Goal: Information Seeking & Learning: Check status

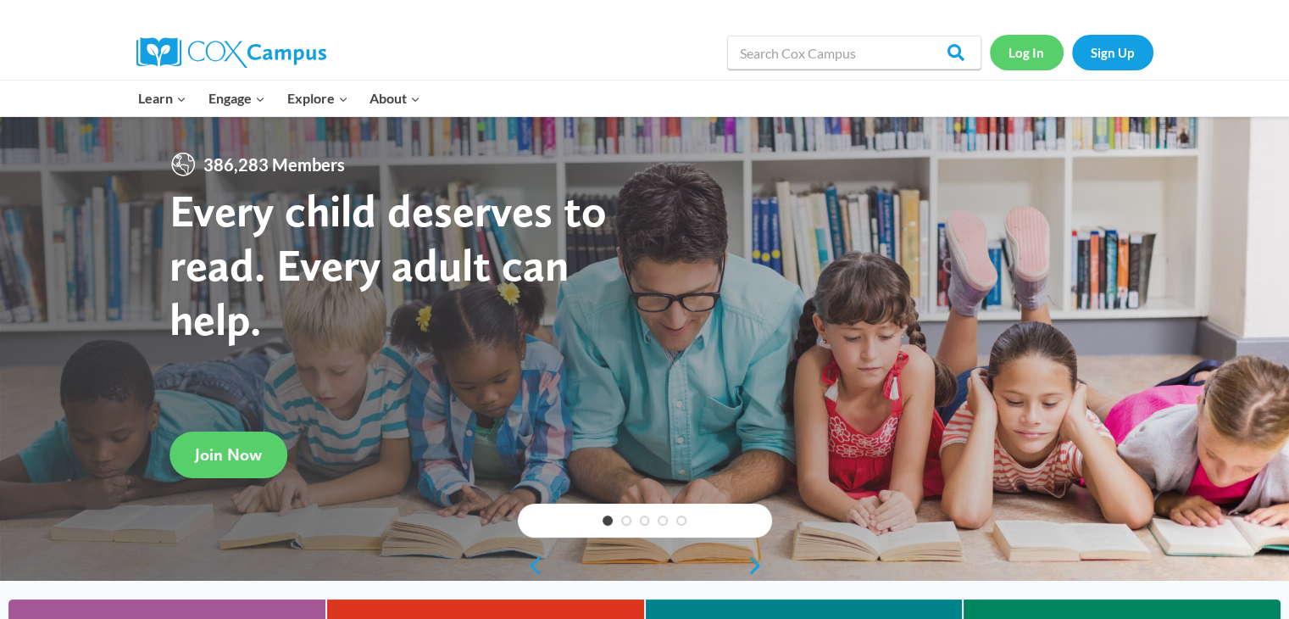
click at [1022, 48] on link "Log In" at bounding box center [1027, 52] width 74 height 35
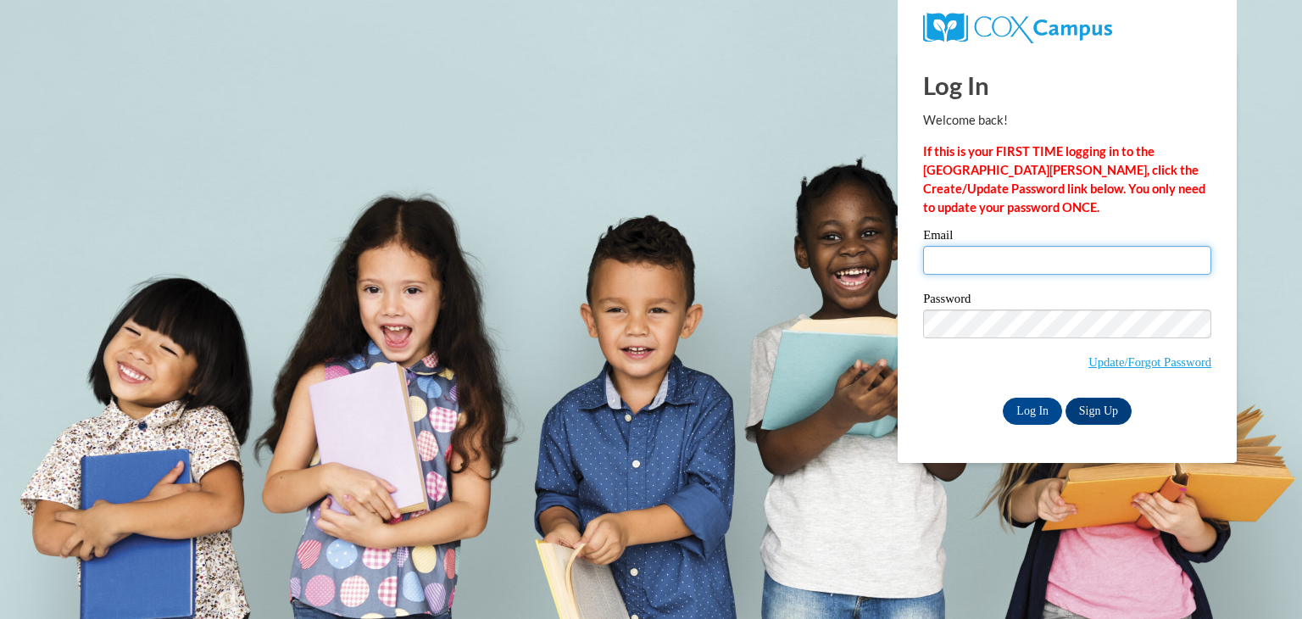
click at [992, 255] on input "Email" at bounding box center [1067, 260] width 288 height 29
type input "elabuda@kusd.edu"
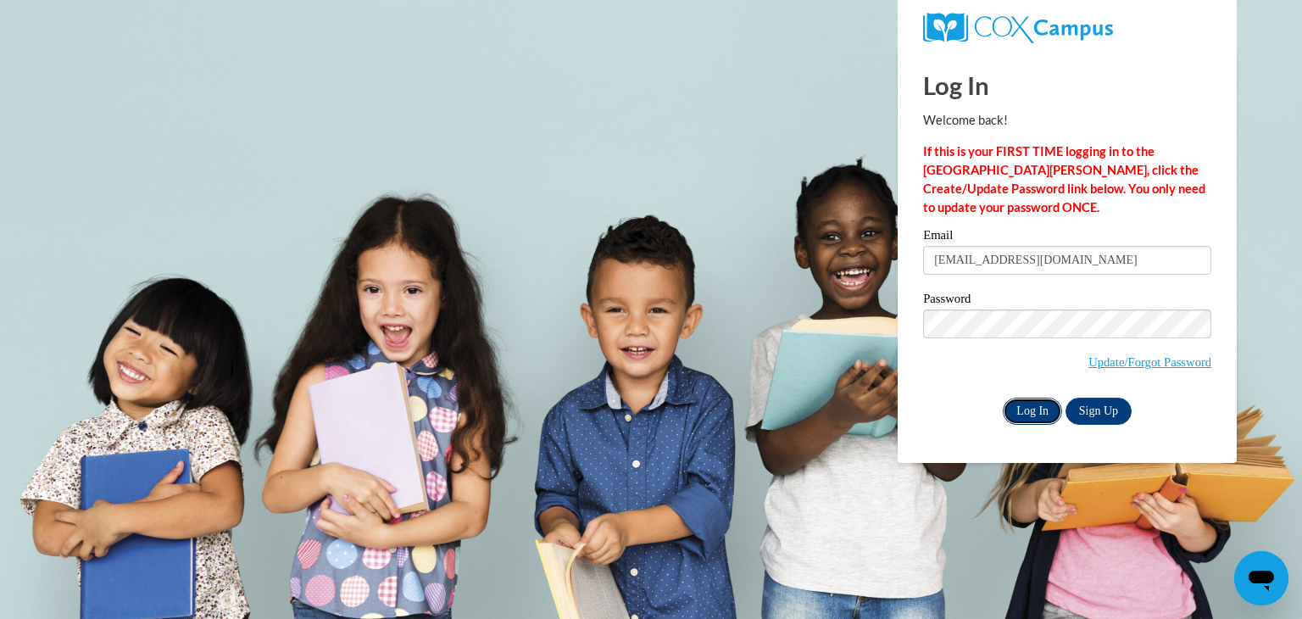
click at [1029, 413] on input "Log In" at bounding box center [1032, 410] width 59 height 27
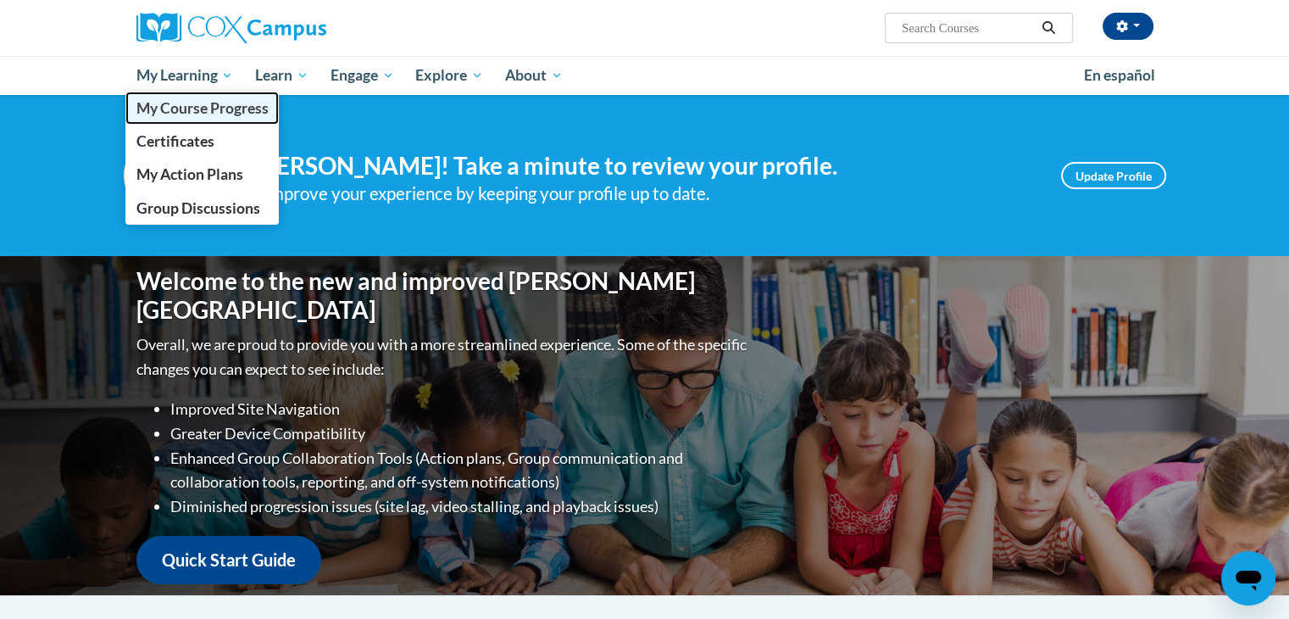
click at [194, 103] on span "My Course Progress" at bounding box center [202, 108] width 132 height 18
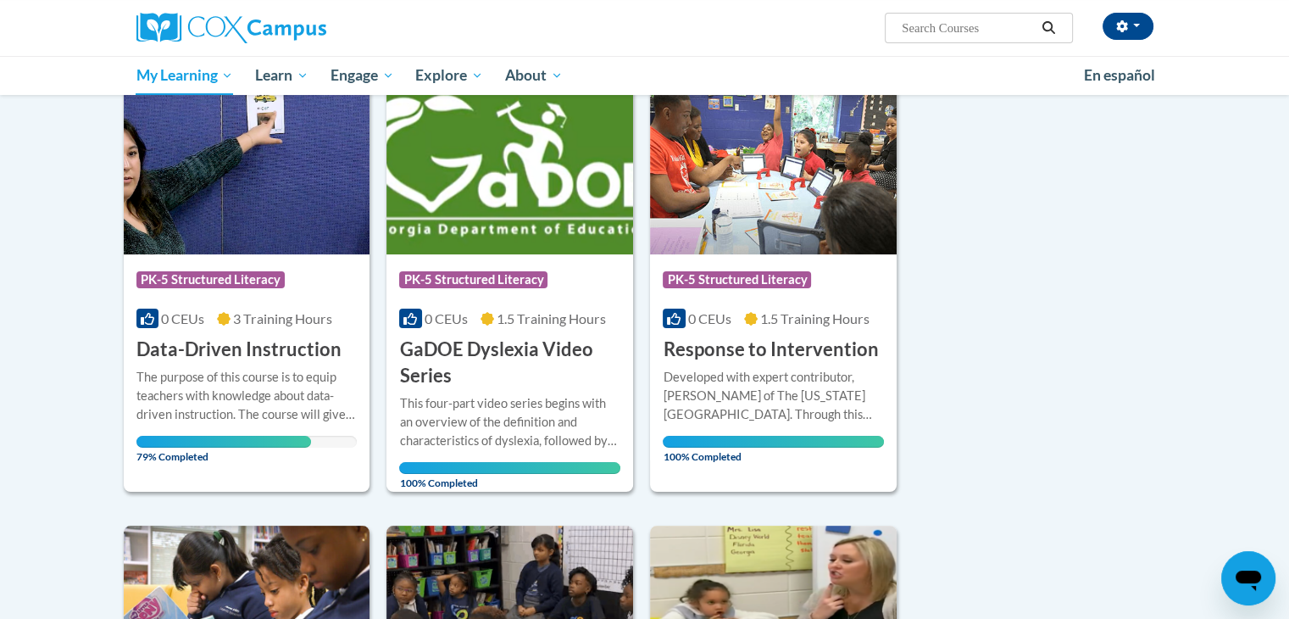
scroll to position [230, 0]
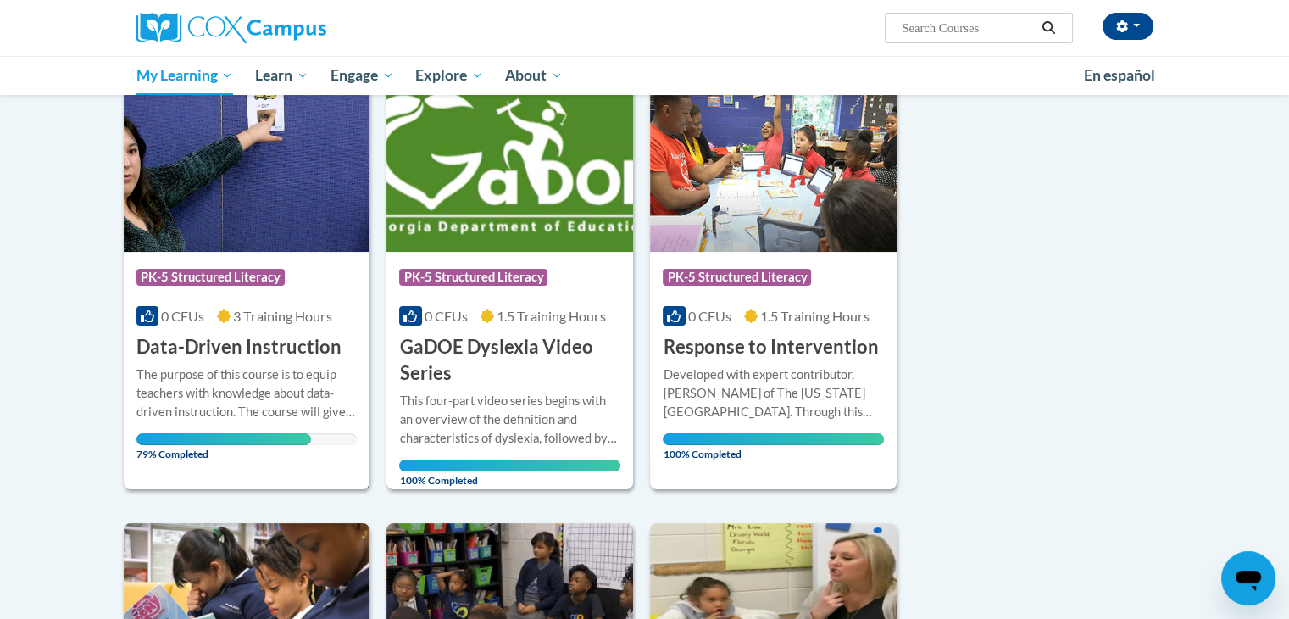
click at [276, 350] on h3 "Data-Driven Instruction" at bounding box center [238, 347] width 205 height 26
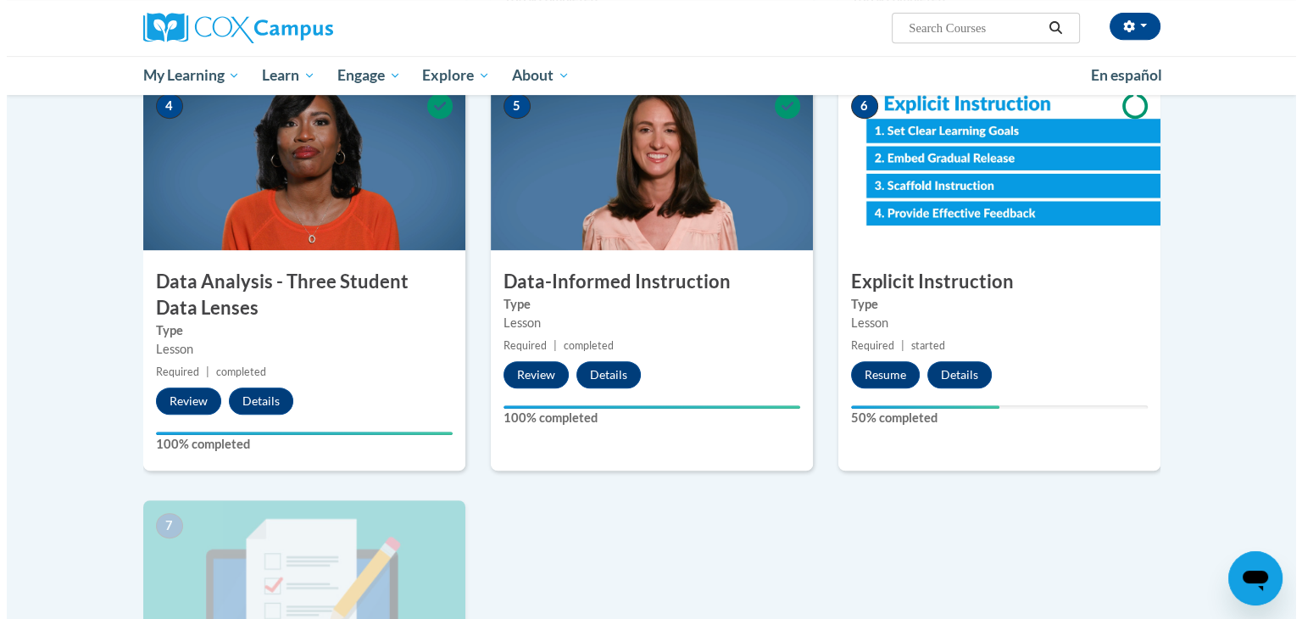
scroll to position [797, 0]
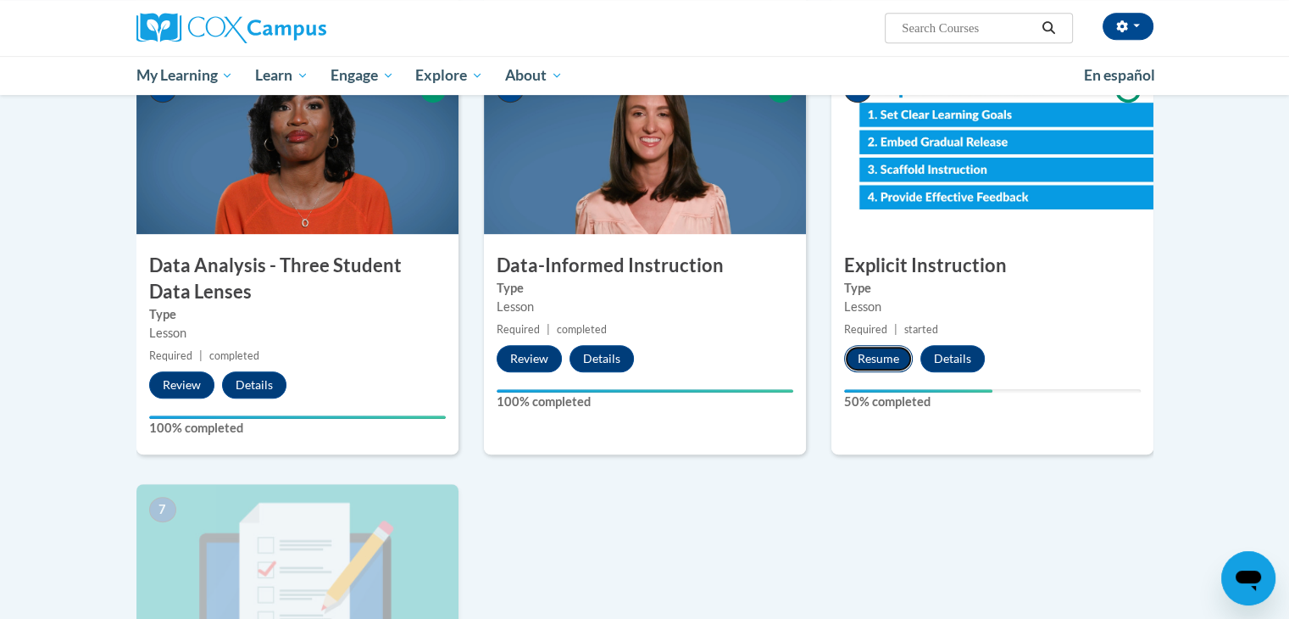
click at [874, 347] on button "Resume" at bounding box center [878, 358] width 69 height 27
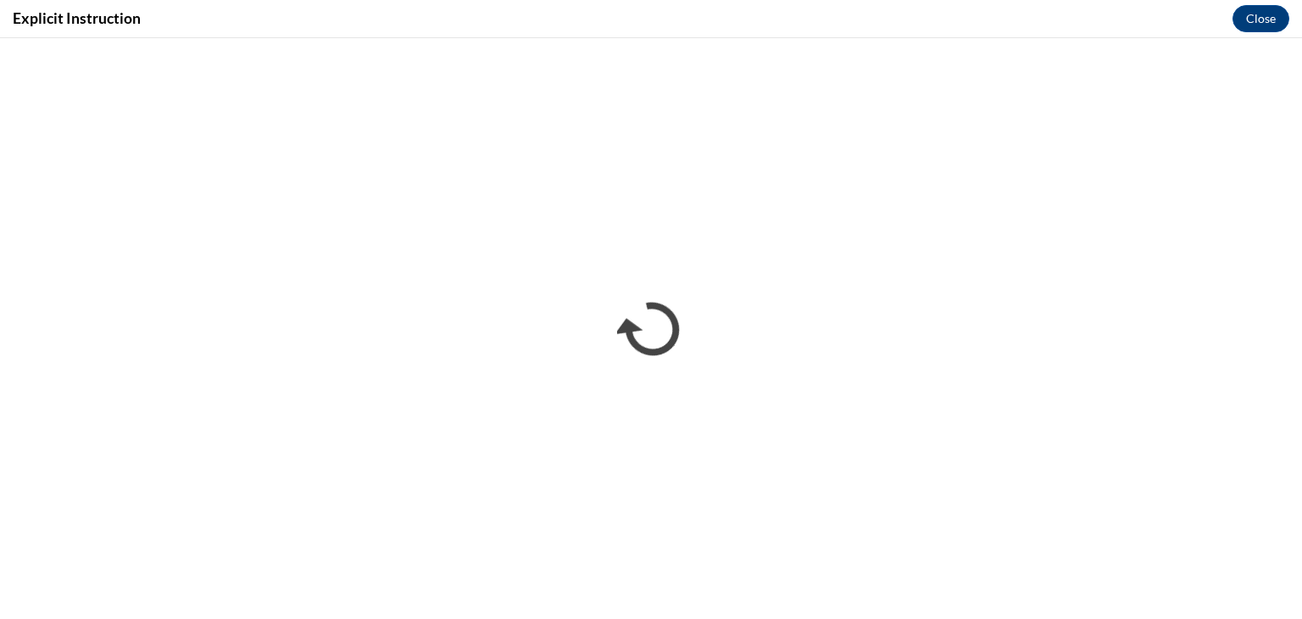
scroll to position [0, 0]
